Goal: Entertainment & Leisure: Consume media (video, audio)

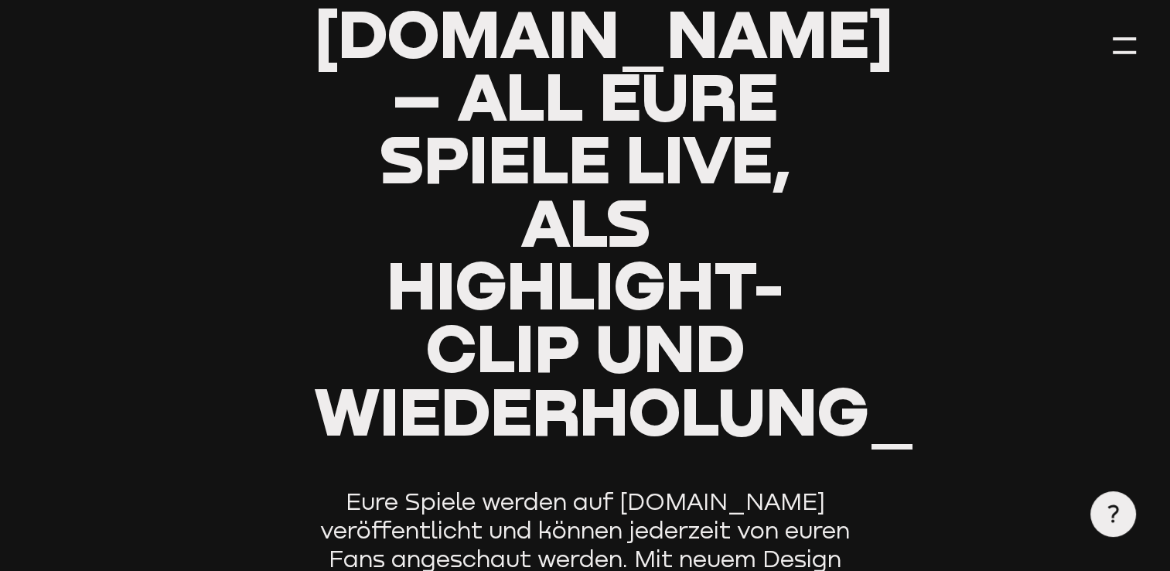
type input "0.8"
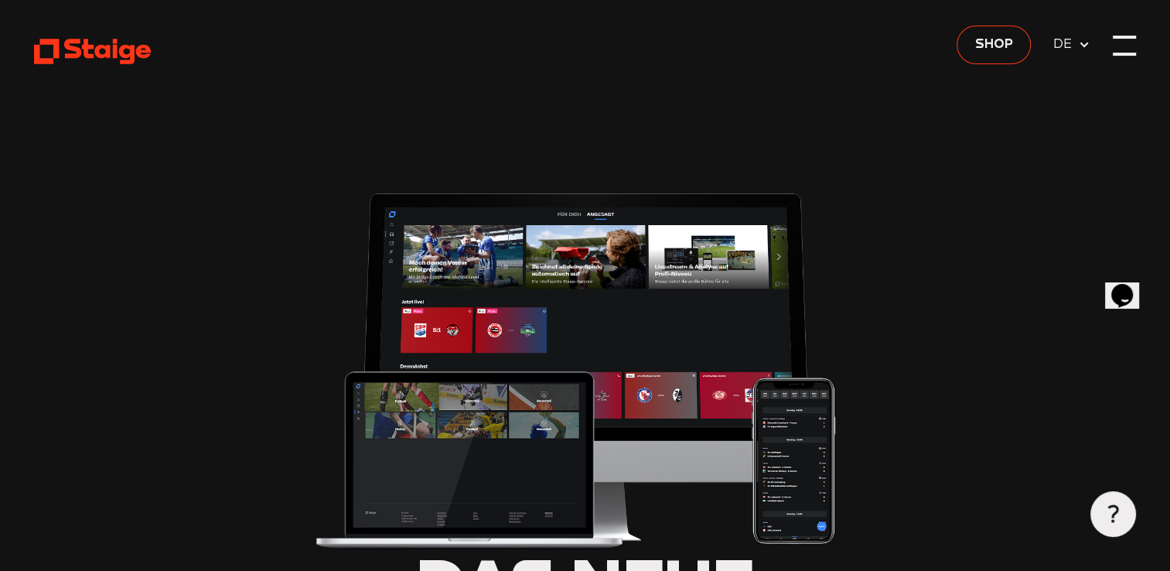
click at [1127, 41] on div at bounding box center [1123, 45] width 23 height 23
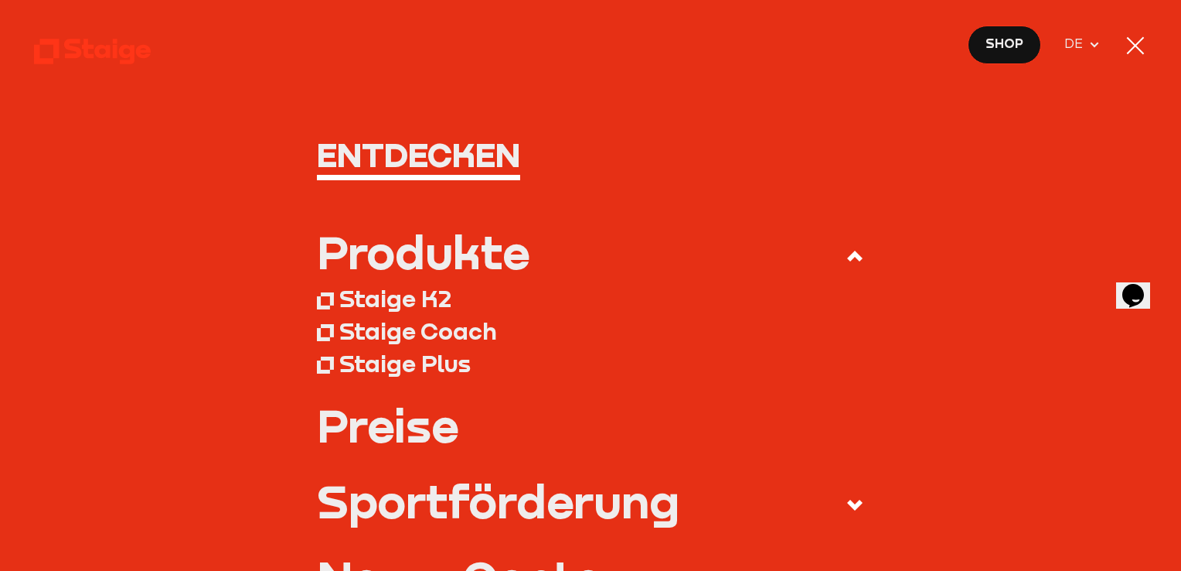
click at [1129, 40] on div at bounding box center [1135, 45] width 17 height 17
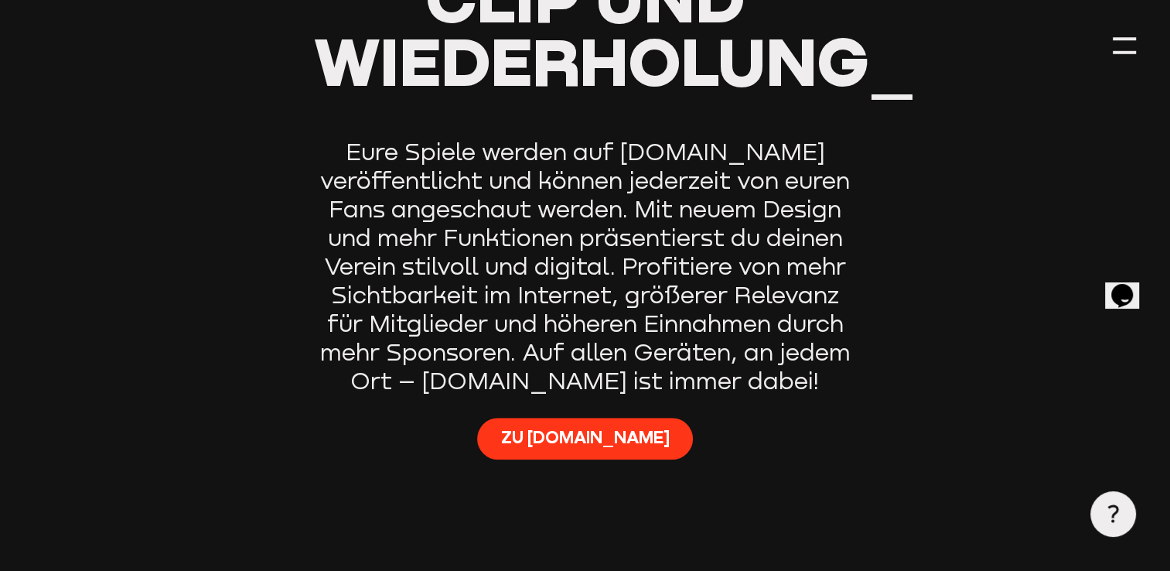
scroll to position [965, 0]
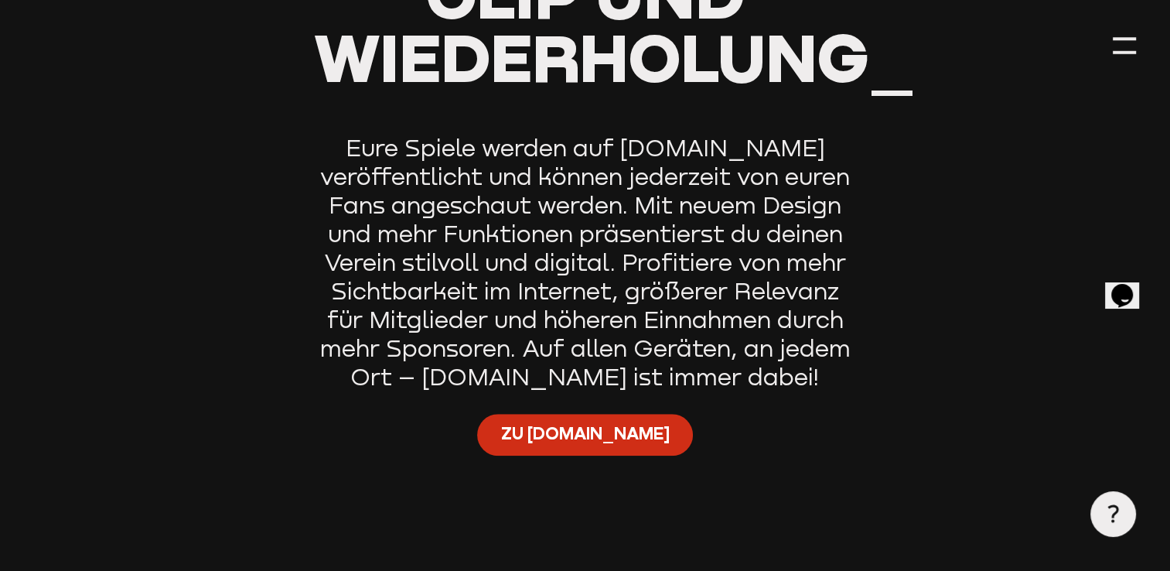
click at [578, 422] on span "Zu [DOMAIN_NAME]" at bounding box center [584, 433] width 169 height 23
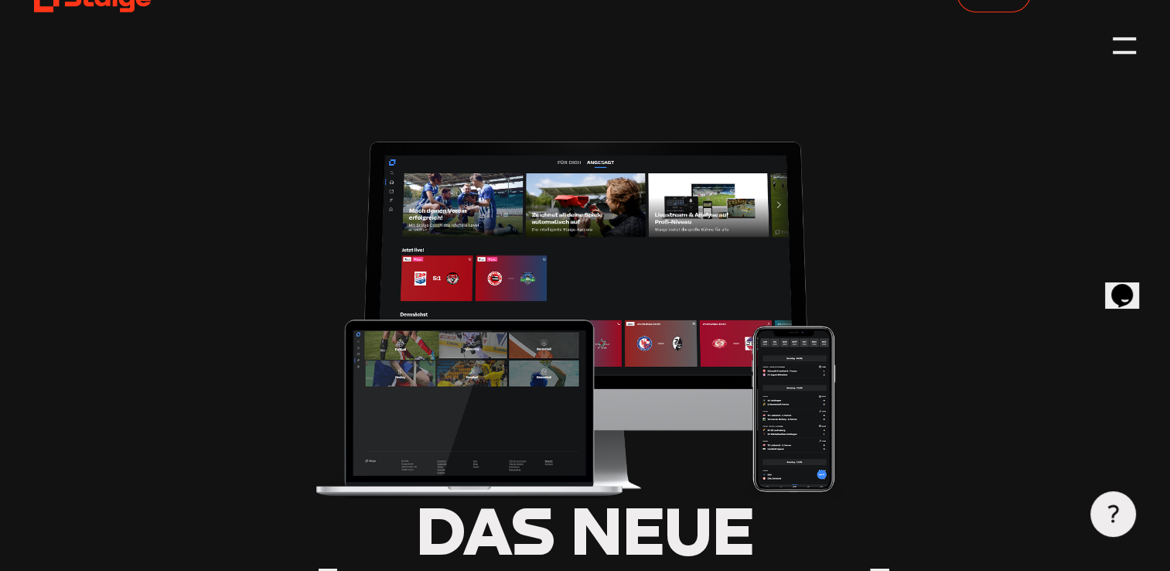
scroll to position [0, 0]
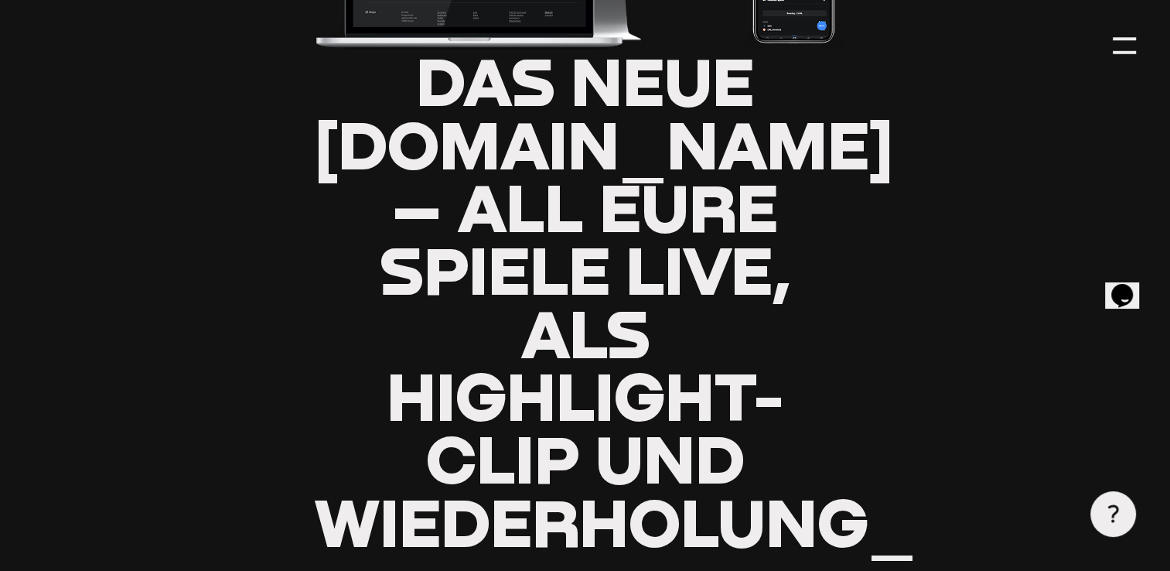
type input "0.8"
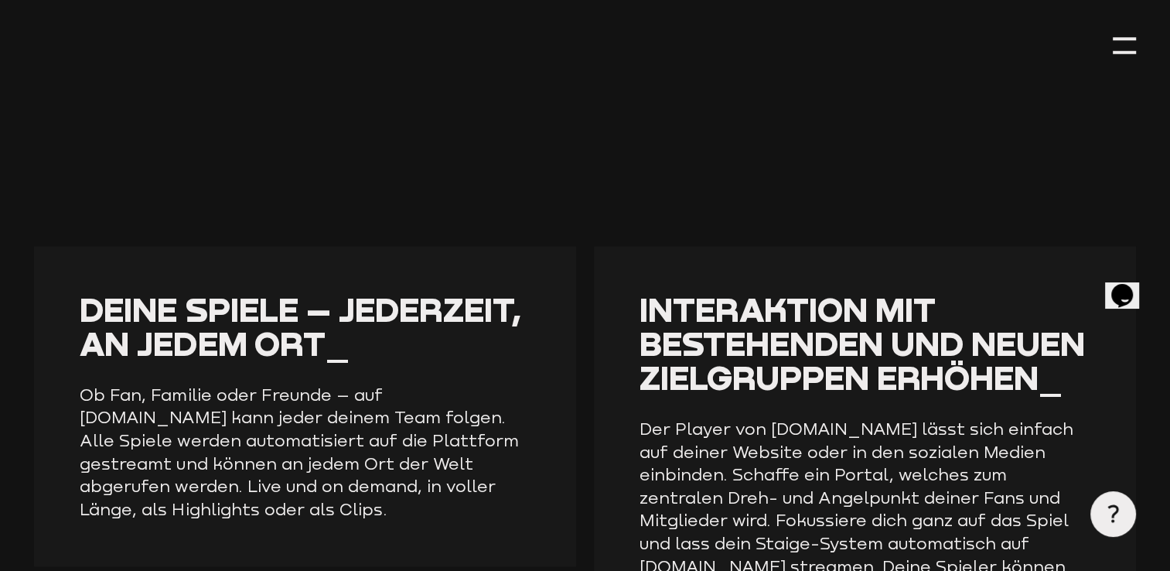
scroll to position [2117, 0]
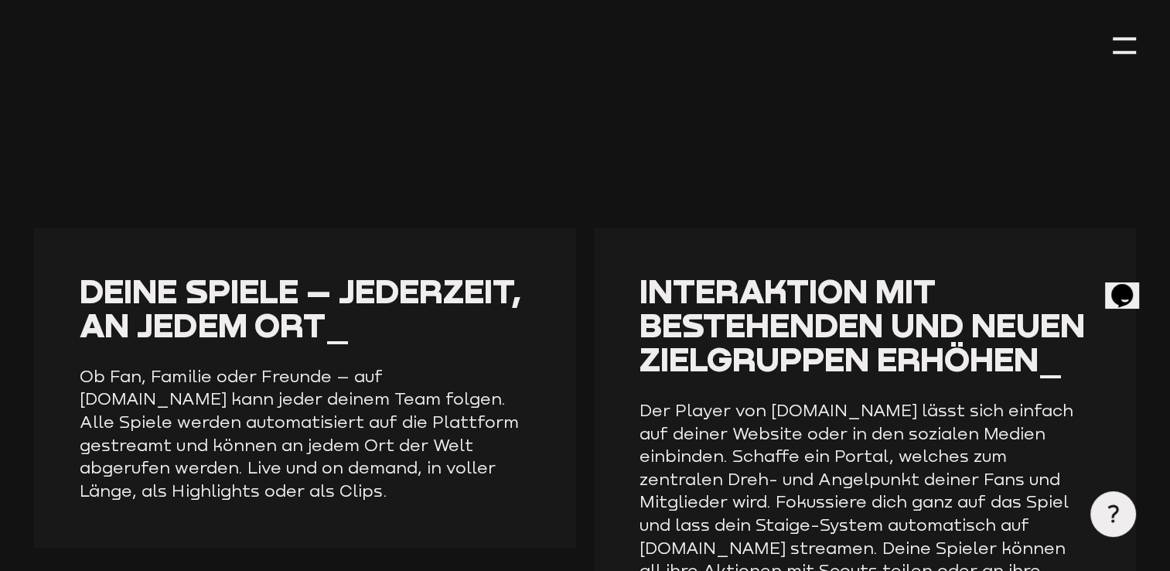
click at [268, 271] on span "Deine Spiele – jederzeit, an jedem Ort_" at bounding box center [300, 308] width 441 height 74
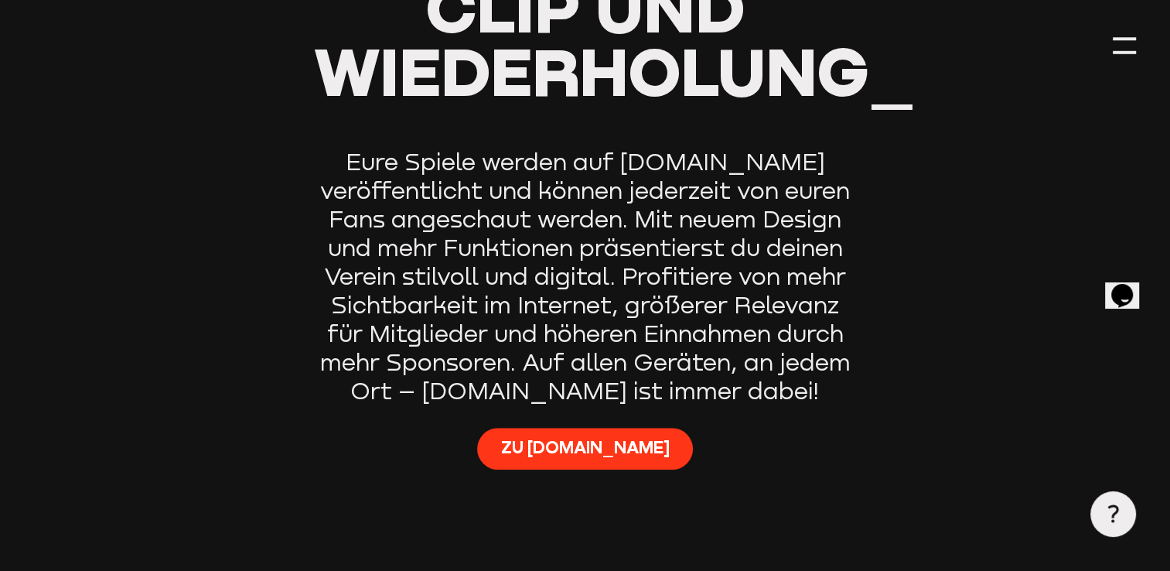
scroll to position [949, 0]
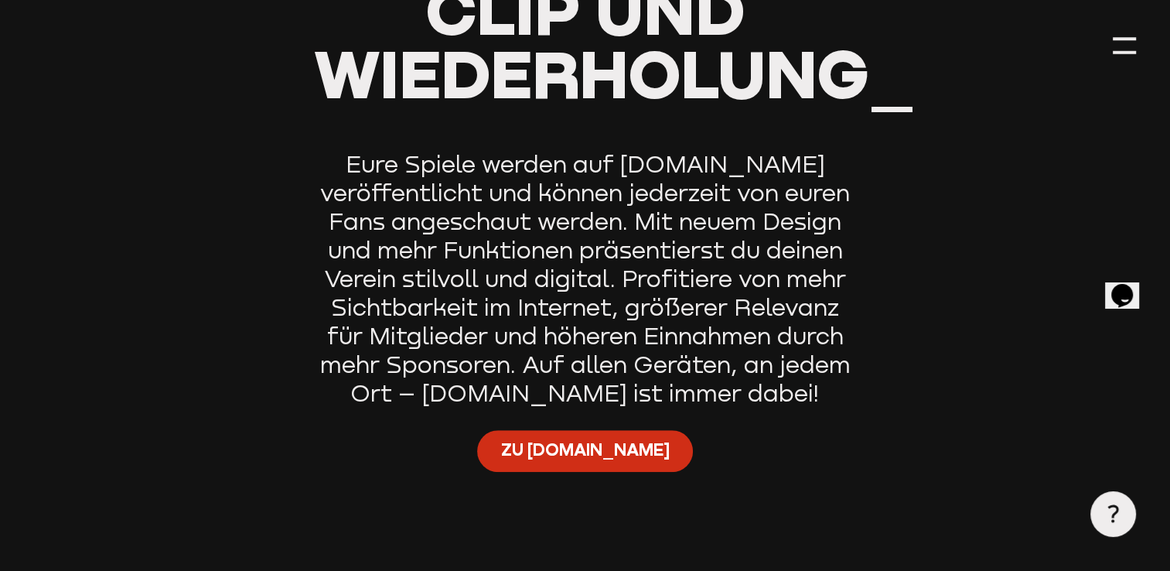
click at [583, 438] on span "Zu [DOMAIN_NAME]" at bounding box center [584, 449] width 169 height 23
click at [587, 438] on span "Zu [DOMAIN_NAME]" at bounding box center [584, 449] width 169 height 23
